Goal: Book appointment/travel/reservation

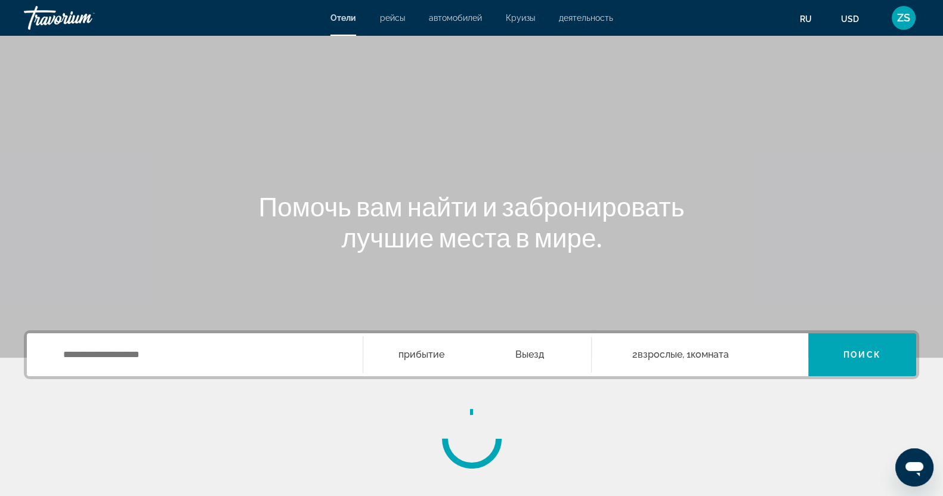
click at [844, 154] on div "Main content" at bounding box center [471, 179] width 943 height 358
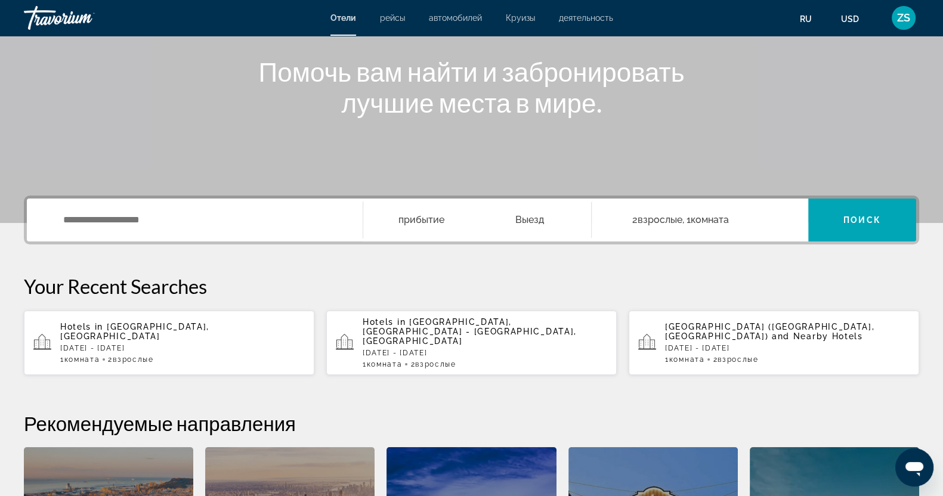
scroll to position [149, 0]
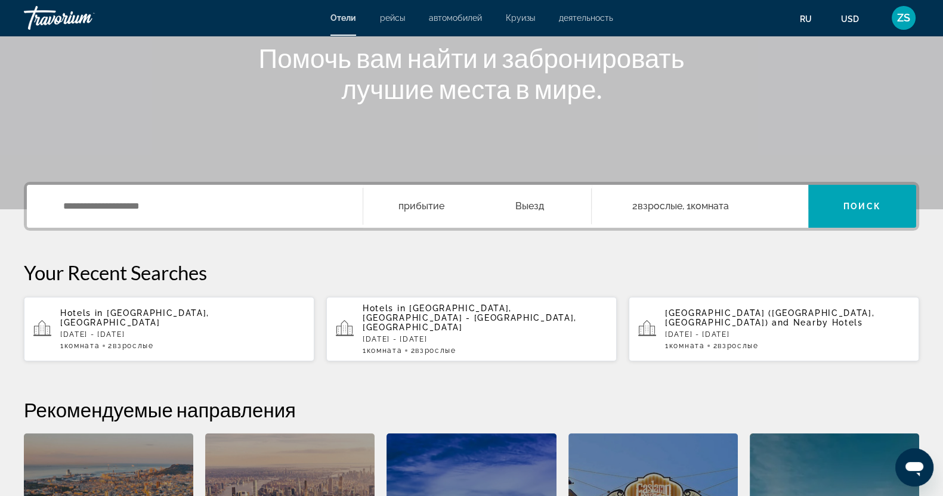
click at [146, 330] on p "Sun, 14 Dec - Tue, 16 Dec" at bounding box center [182, 334] width 245 height 8
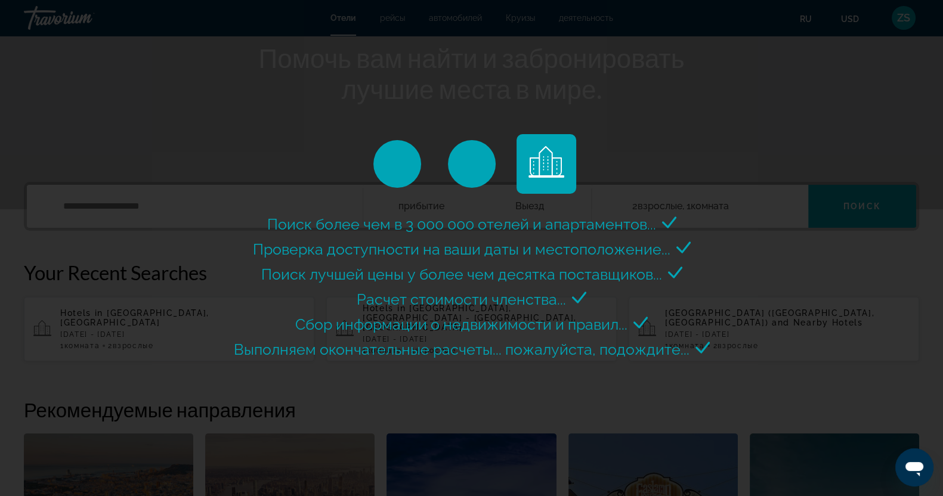
scroll to position [224, 0]
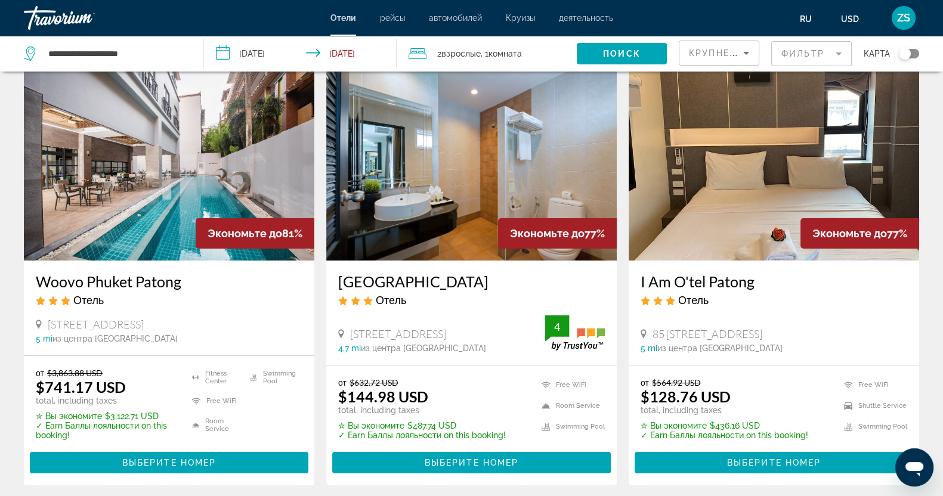
scroll to position [149, 0]
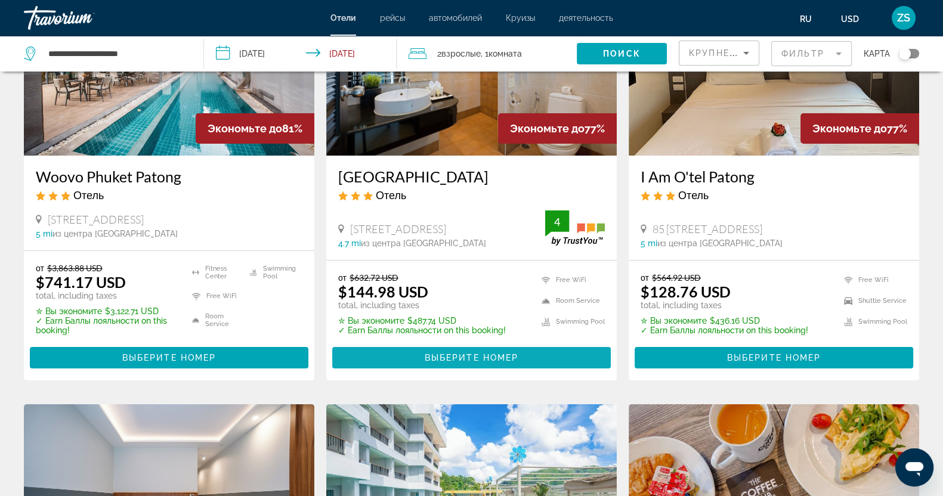
click at [468, 355] on span "Выберите номер" at bounding box center [472, 358] width 94 height 10
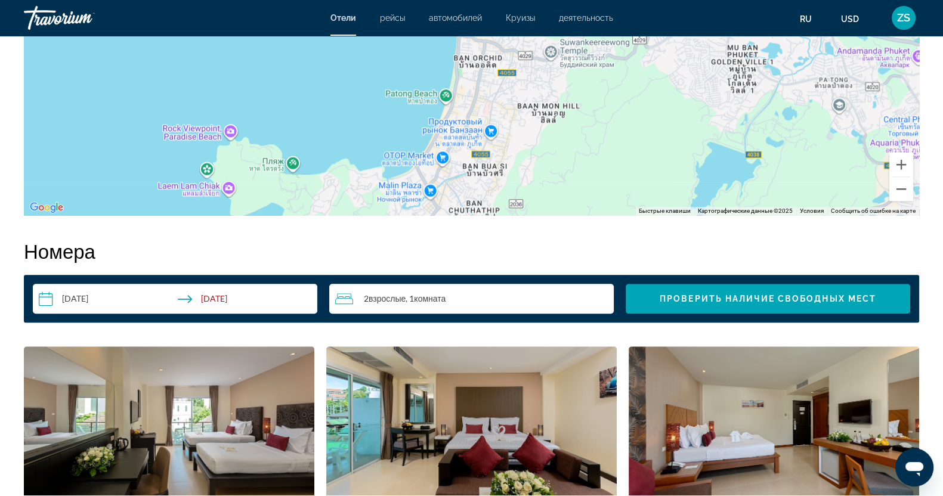
scroll to position [895, 0]
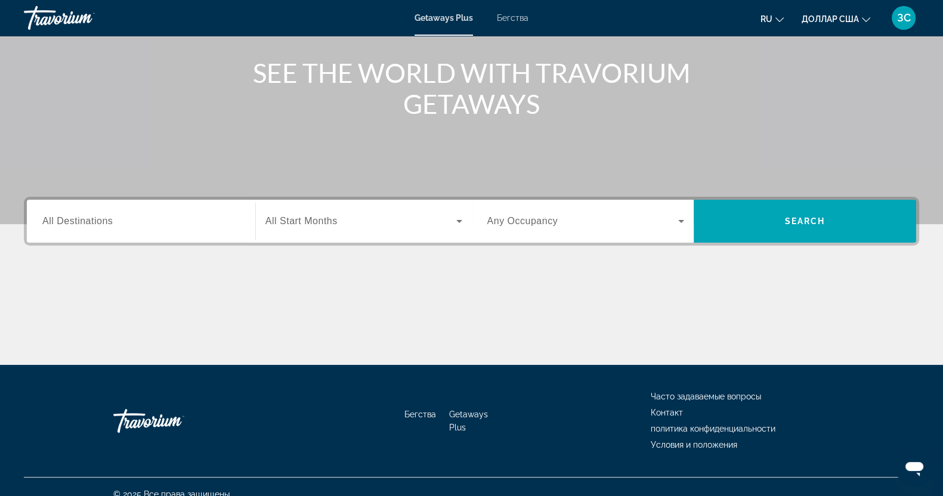
scroll to position [149, 0]
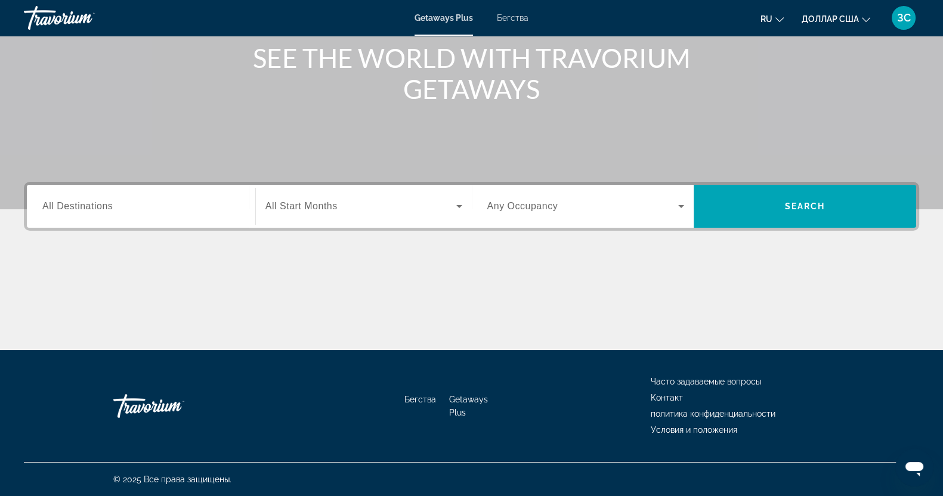
click at [503, 16] on font "Бегства" at bounding box center [513, 18] width 32 height 10
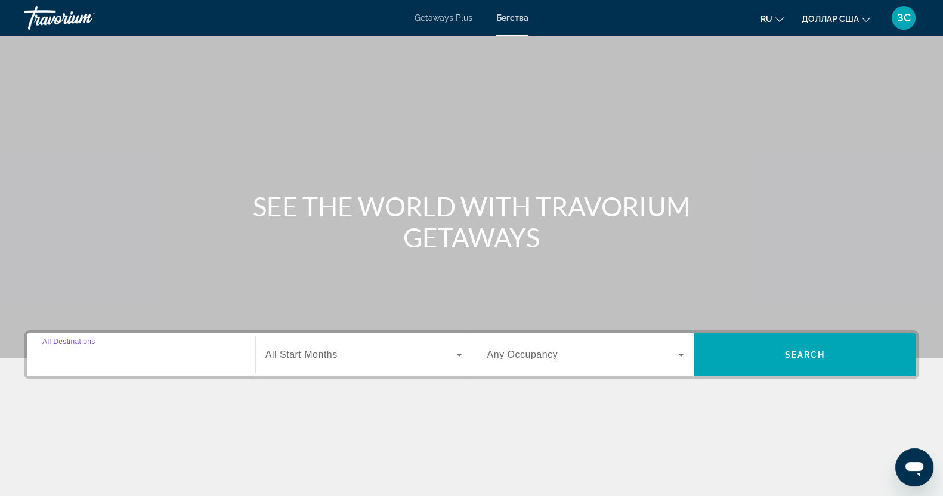
click at [139, 358] on input "Destination All Destinations" at bounding box center [140, 355] width 197 height 14
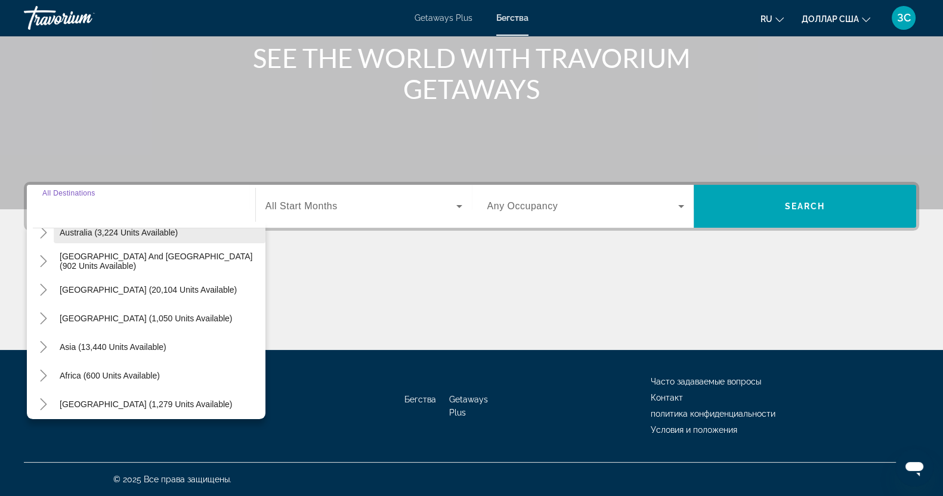
scroll to position [193, 0]
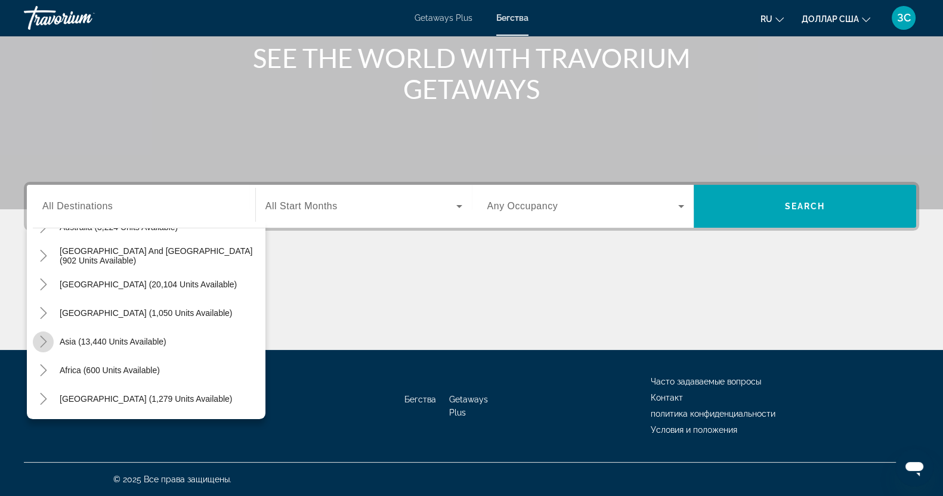
click at [42, 341] on icon "Toggle Asia (13,440 units available)" at bounding box center [44, 342] width 12 height 12
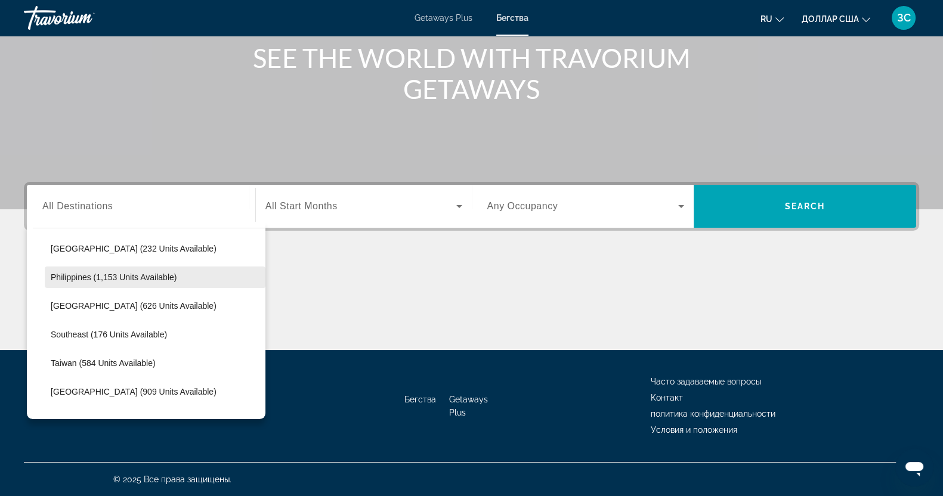
scroll to position [590, 0]
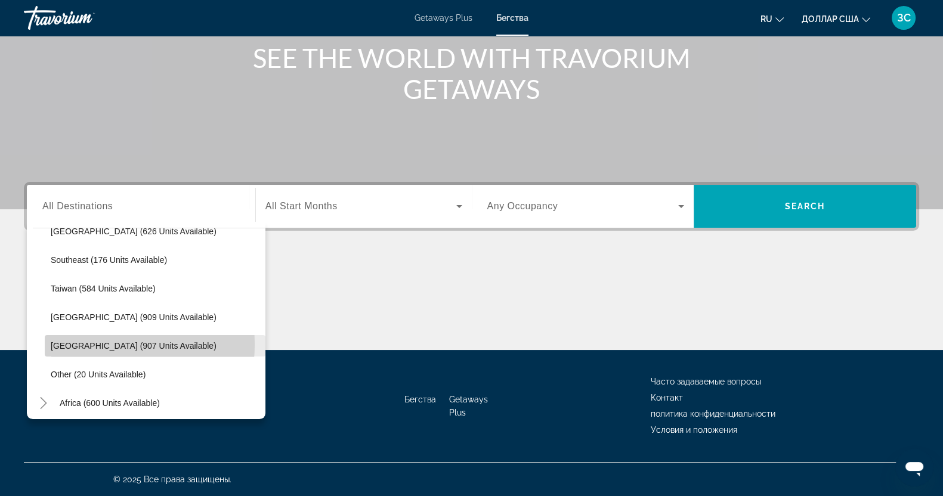
click at [77, 344] on span "[GEOGRAPHIC_DATA] (907 units available)" at bounding box center [134, 346] width 166 height 10
type input "**********"
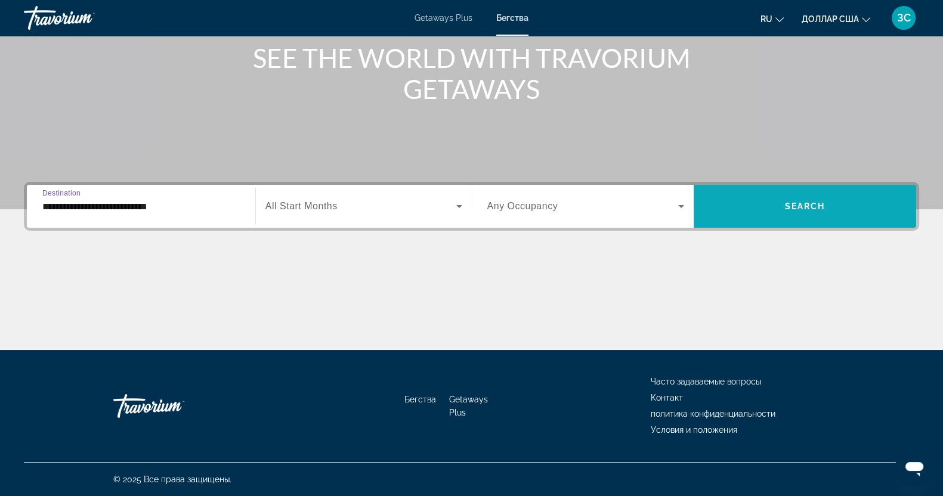
click at [815, 212] on span "Search widget" at bounding box center [805, 206] width 222 height 29
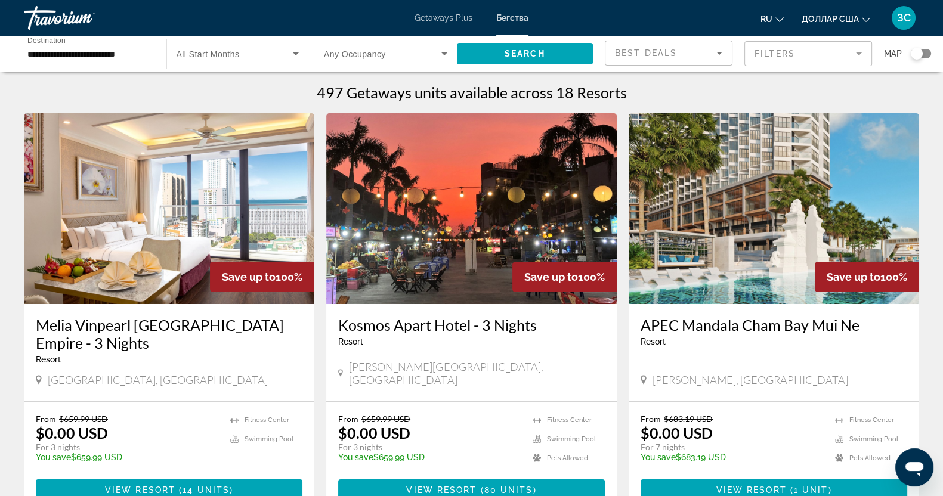
click at [859, 57] on mat-form-field "Filters" at bounding box center [808, 53] width 128 height 25
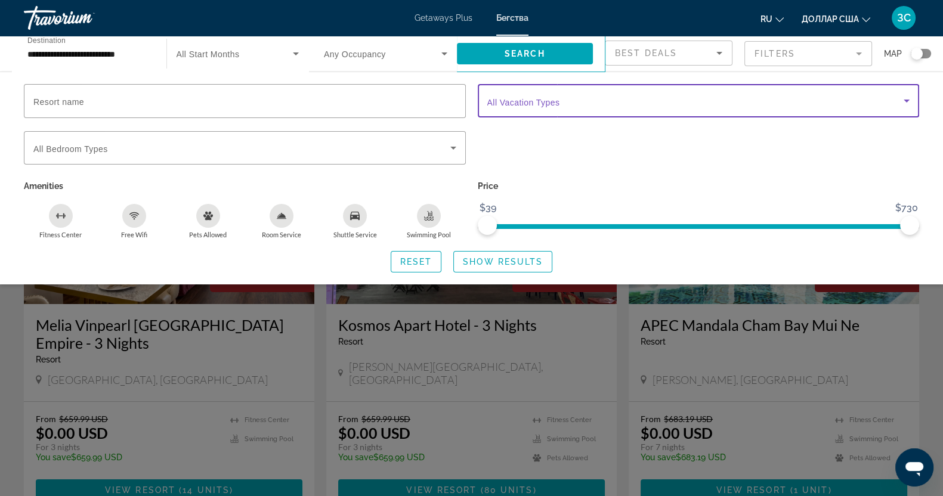
click at [907, 100] on icon "Search widget" at bounding box center [907, 101] width 6 height 3
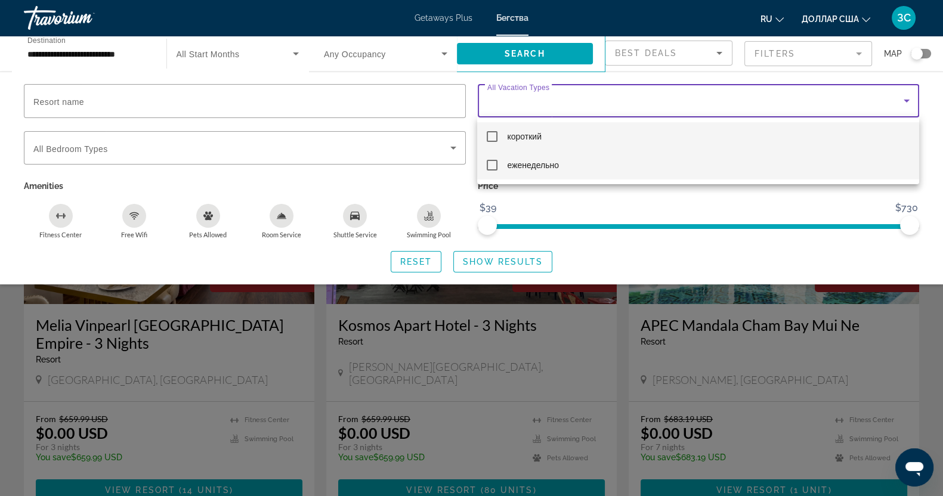
click at [491, 166] on mat-pseudo-checkbox at bounding box center [492, 165] width 11 height 11
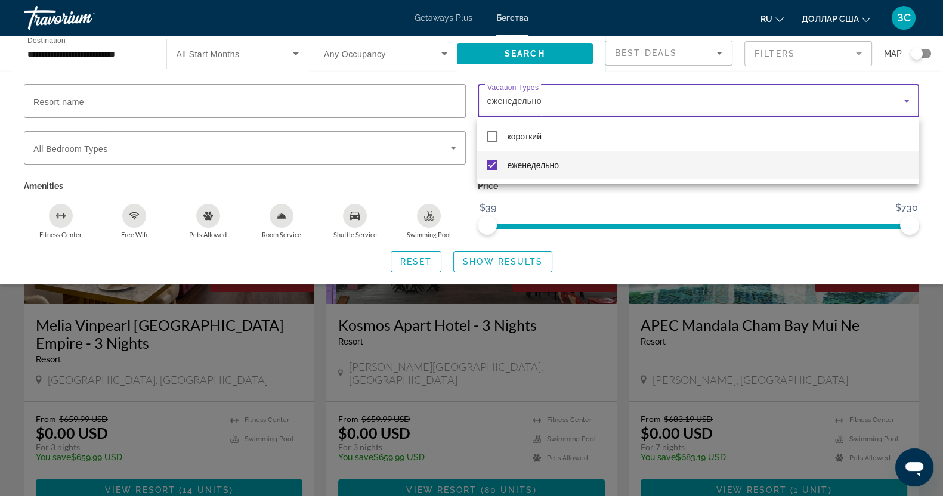
click at [498, 262] on div at bounding box center [471, 248] width 943 height 496
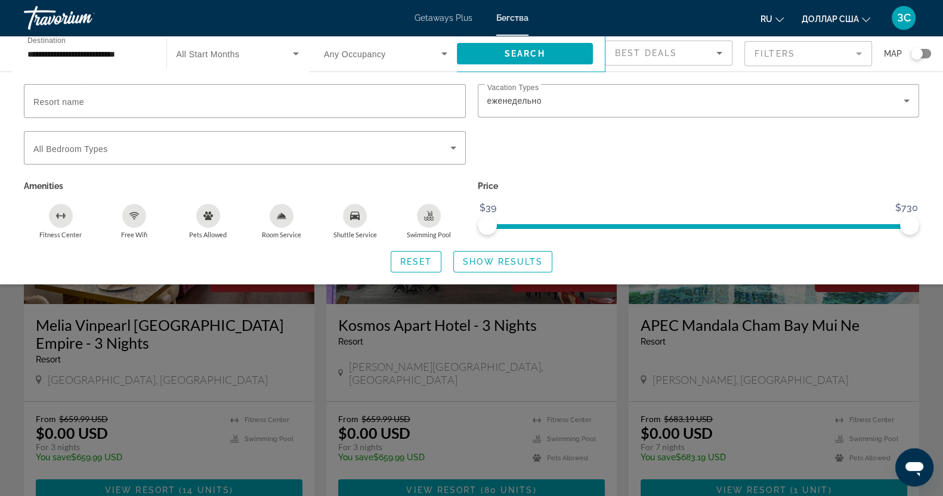
click at [498, 262] on span "Show Results" at bounding box center [503, 262] width 80 height 10
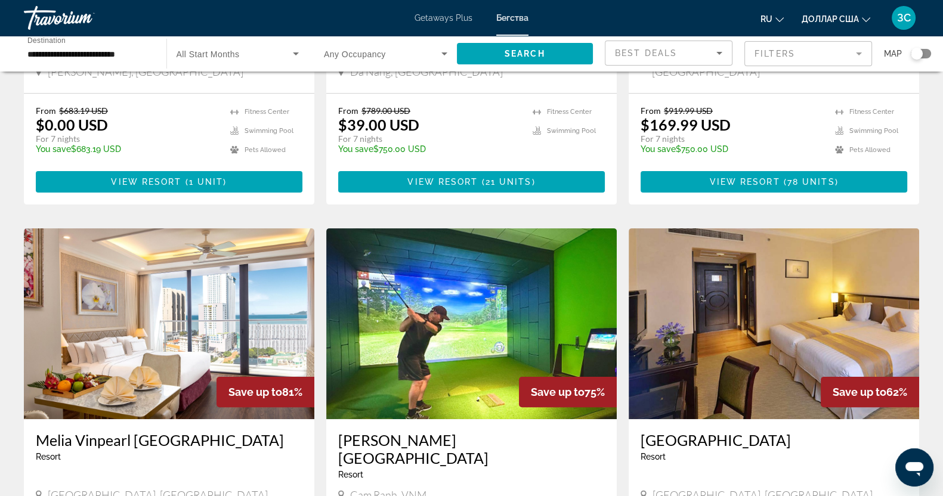
scroll to position [447, 0]
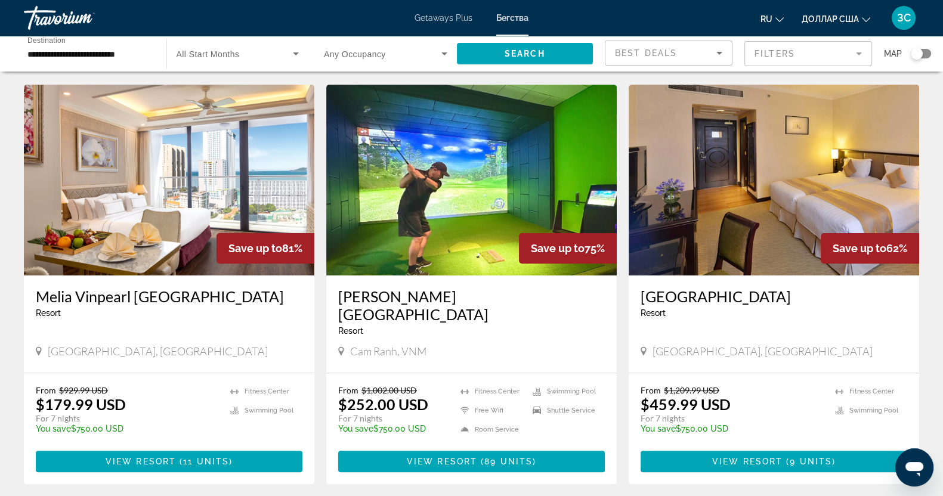
click at [460, 159] on img "Основное содержание" at bounding box center [471, 180] width 290 height 191
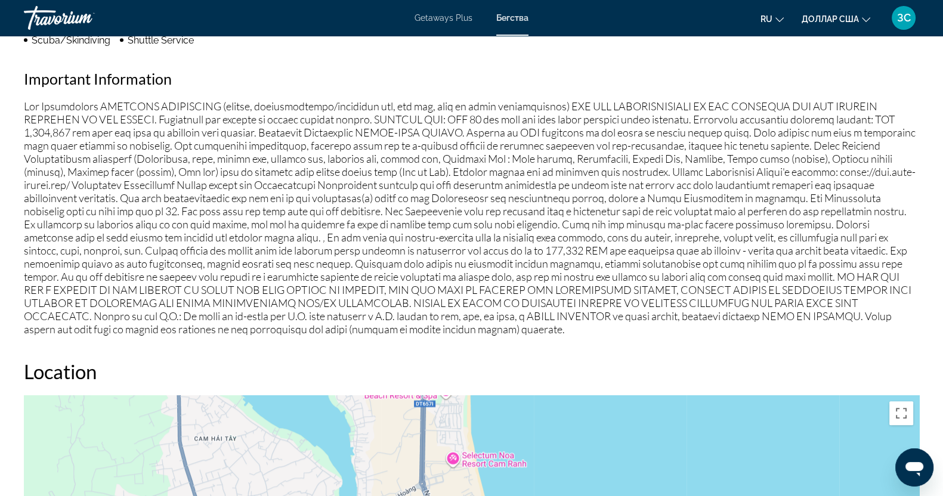
scroll to position [895, 0]
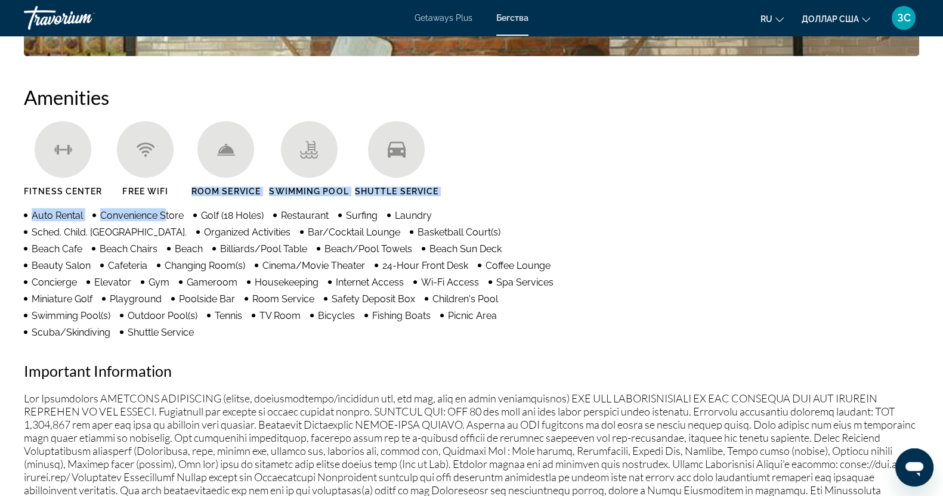
drag, startPoint x: 168, startPoint y: 203, endPoint x: 164, endPoint y: 218, distance: 15.3
click at [164, 218] on div "Amenities [GEOGRAPHIC_DATA] Free Wifi Room Service Swimming Pool Shuttle Servic…" at bounding box center [471, 356] width 895 height 543
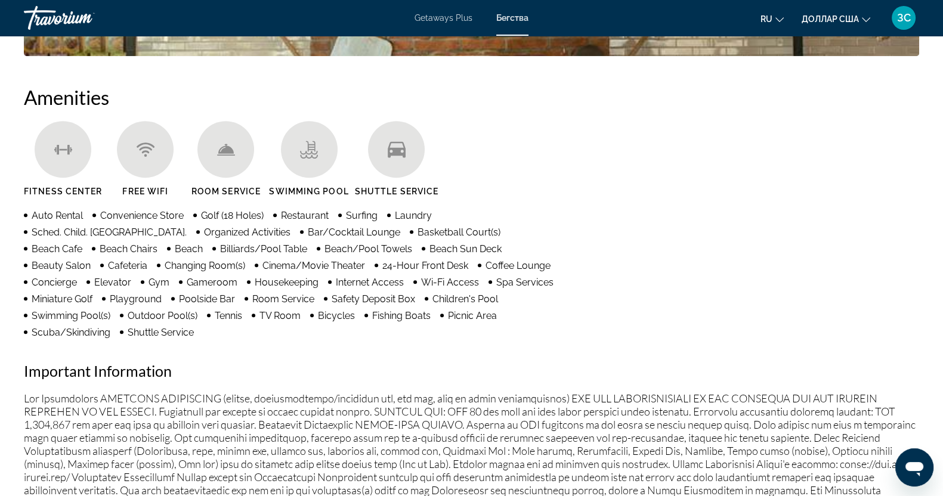
drag, startPoint x: 164, startPoint y: 218, endPoint x: 660, endPoint y: 297, distance: 502.5
click at [660, 297] on div "Amenities [GEOGRAPHIC_DATA] Free Wifi Room Service Swimming Pool Shuttle Servic…" at bounding box center [471, 356] width 895 height 543
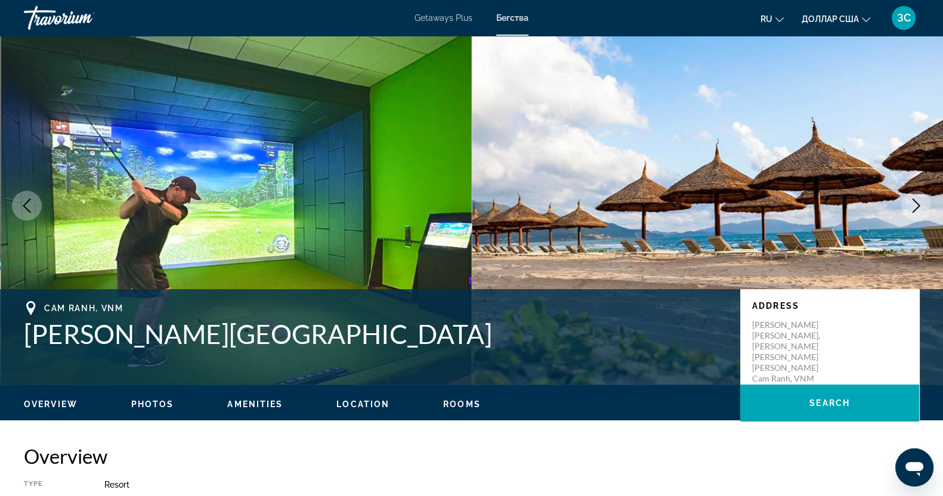
scroll to position [0, 0]
